Goal: Task Accomplishment & Management: Use online tool/utility

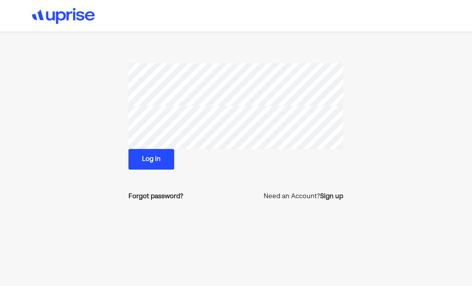
click at [167, 156] on button "Log in" at bounding box center [152, 159] width 46 height 21
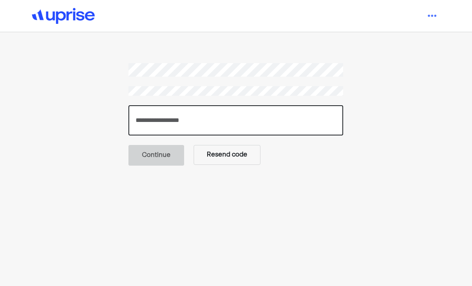
click at [152, 125] on input "number" at bounding box center [236, 120] width 215 height 30
type input "******"
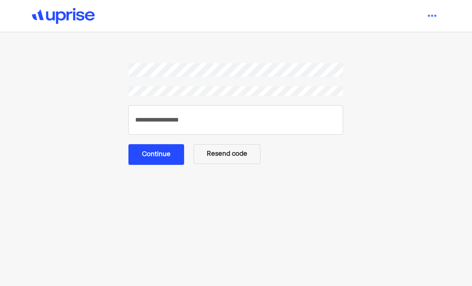
click at [142, 158] on button "Continue" at bounding box center [157, 154] width 56 height 21
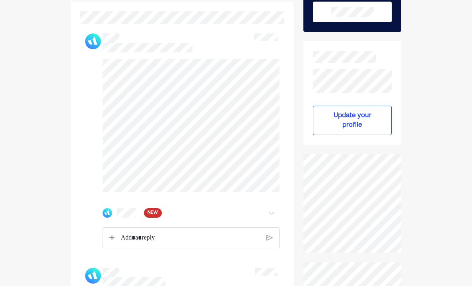
scroll to position [117, 0]
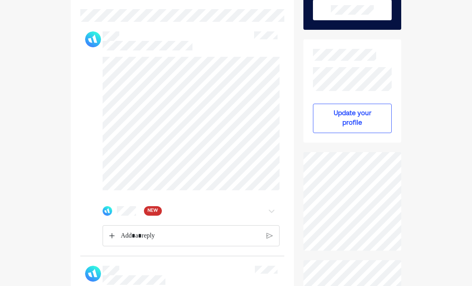
click at [271, 211] on img at bounding box center [272, 212] width 10 height 10
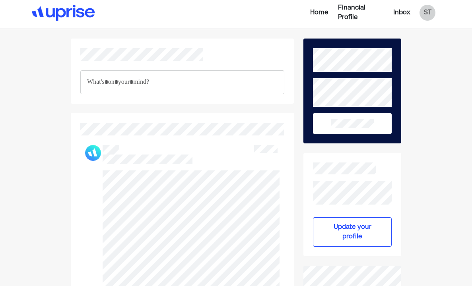
scroll to position [0, 0]
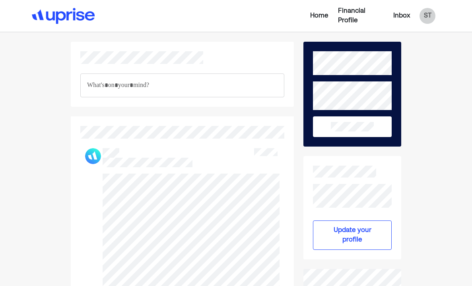
click at [320, 17] on div "Home" at bounding box center [319, 16] width 18 height 10
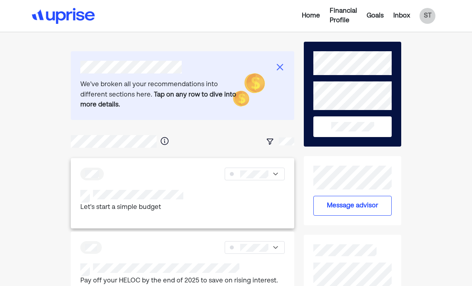
click at [174, 203] on p "Let's start a simple budget" at bounding box center [131, 208] width 103 height 10
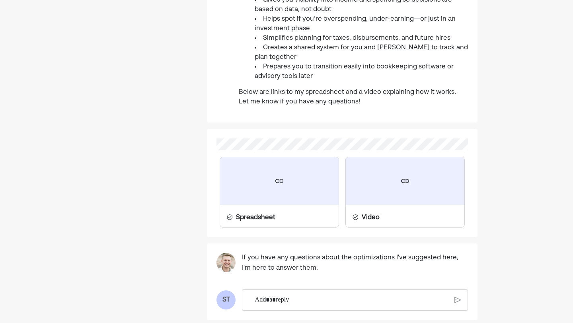
scroll to position [370, 0]
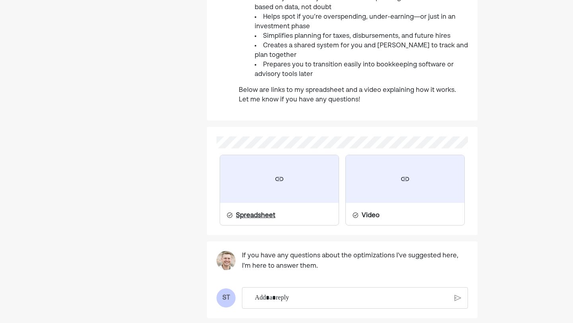
click at [246, 215] on div "Spreadsheet" at bounding box center [255, 216] width 39 height 10
